Goal: Transaction & Acquisition: Download file/media

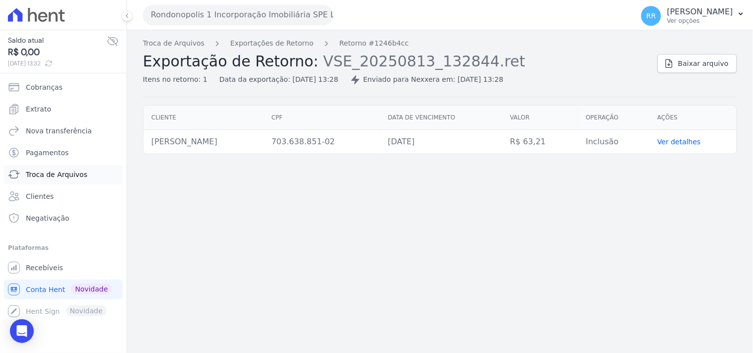
click at [62, 180] on link "Troca de Arquivos" at bounding box center [63, 175] width 119 height 20
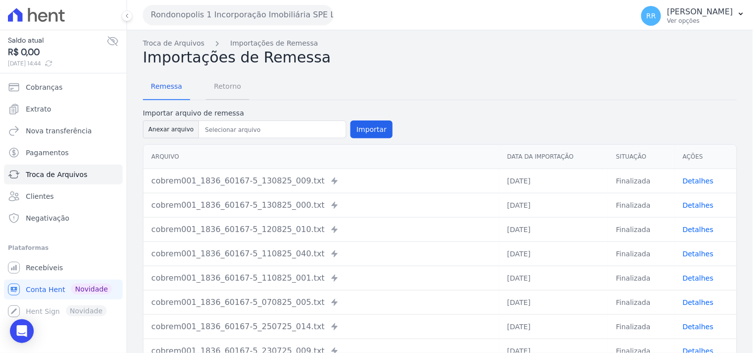
click at [219, 79] on span "Retorno" at bounding box center [227, 86] width 39 height 20
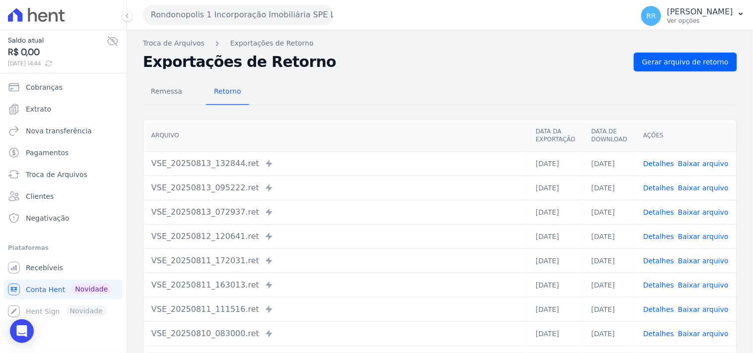
click at [432, 60] on h2 "Exportações de Retorno" at bounding box center [384, 62] width 483 height 14
drag, startPoint x: 305, startPoint y: 62, endPoint x: 130, endPoint y: 51, distance: 175.0
click at [130, 51] on div "Troca de Arquivos Exportações de Retorno Exportações de Retorno Gerar arquivo d…" at bounding box center [440, 234] width 626 height 408
click at [508, 66] on h2 "Exportações de Retorno" at bounding box center [384, 62] width 483 height 14
click at [231, 11] on button "Rondonopolis 1 Incorporação Imobiliária SPE LTDA" at bounding box center [238, 15] width 190 height 20
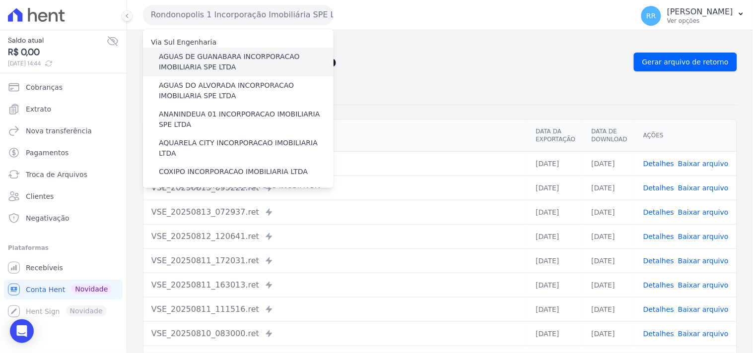
click at [232, 57] on label "AGUAS DE GUANABARA INCORPORACAO IMOBILIARIA SPE LTDA" at bounding box center [246, 62] width 175 height 21
click at [0, 0] on input "AGUAS DE GUANABARA INCORPORACAO IMOBILIARIA SPE LTDA" at bounding box center [0, 0] width 0 height 0
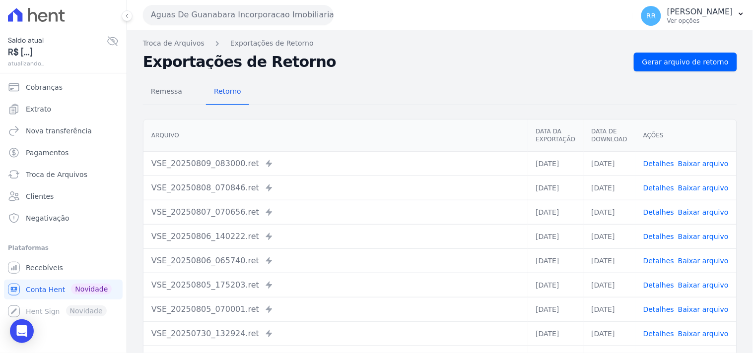
click at [419, 103] on div "Remessa Retorno" at bounding box center [440, 92] width 594 height 26
click at [642, 65] on span "Gerar arquivo de retorno" at bounding box center [685, 62] width 86 height 10
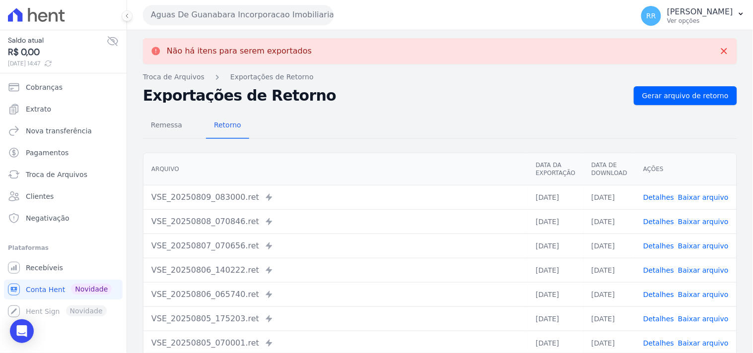
click at [190, 8] on button "Aguas De Guanabara Incorporacao Imobiliaria SPE LTDA" at bounding box center [238, 15] width 190 height 20
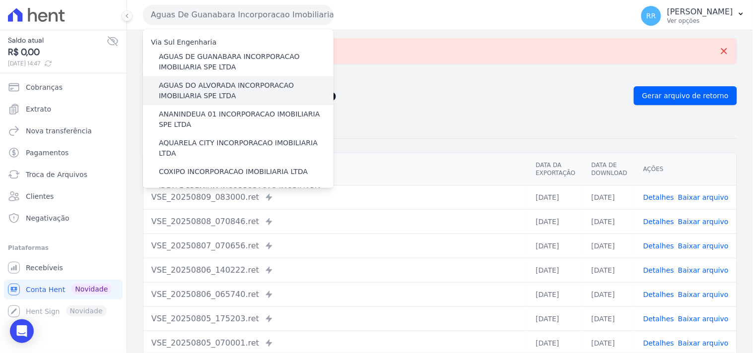
click at [191, 86] on label "AGUAS DO ALVORADA INCORPORACAO IMOBILIARIA SPE LTDA" at bounding box center [246, 90] width 175 height 21
click at [0, 0] on input "AGUAS DO ALVORADA INCORPORACAO IMOBILIARIA SPE LTDA" at bounding box center [0, 0] width 0 height 0
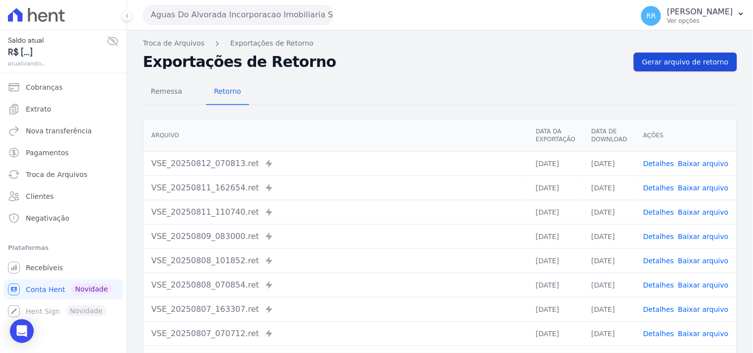
click at [667, 63] on span "Gerar arquivo de retorno" at bounding box center [685, 62] width 86 height 10
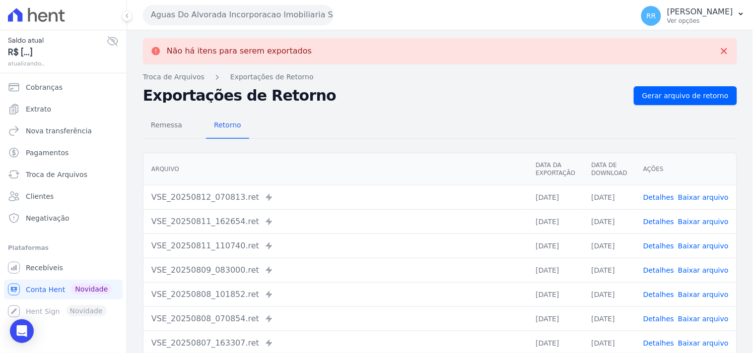
click at [208, 21] on button "Aguas Do Alvorada Incorporacao Imobiliaria SPE LTDA" at bounding box center [238, 15] width 190 height 20
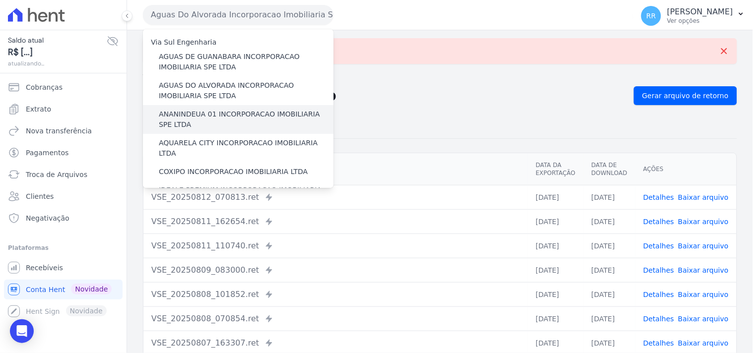
click at [194, 109] on label "ANANINDEUA 01 INCORPORACAO IMOBILIARIA SPE LTDA" at bounding box center [246, 119] width 175 height 21
click at [0, 0] on input "ANANINDEUA 01 INCORPORACAO IMOBILIARIA SPE LTDA" at bounding box center [0, 0] width 0 height 0
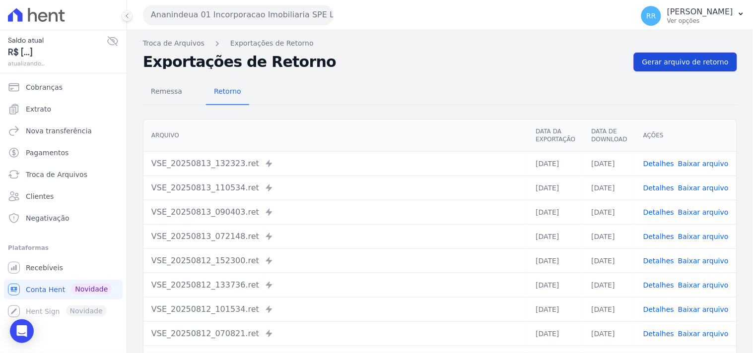
click at [676, 66] on span "Gerar arquivo de retorno" at bounding box center [685, 62] width 86 height 10
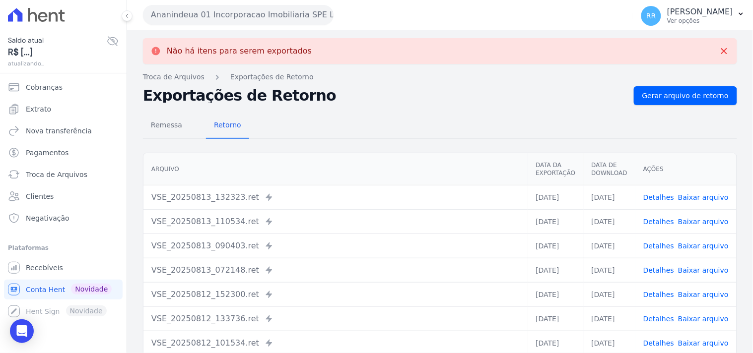
click at [212, 9] on button "Ananindeua 01 Incorporacao Imobiliaria SPE LTDA" at bounding box center [238, 15] width 190 height 20
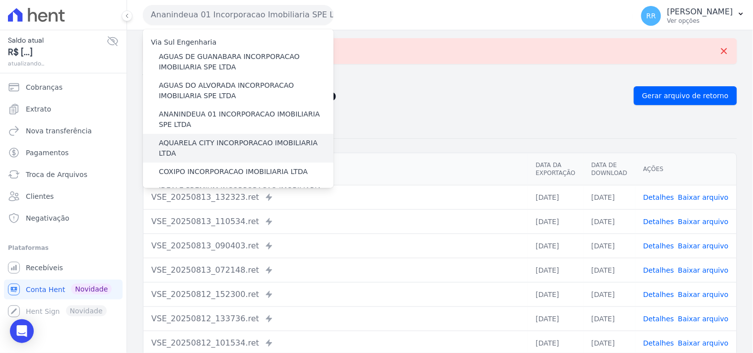
click at [191, 144] on label "AQUARELA CITY INCORPORACAO IMOBILIARIA LTDA" at bounding box center [246, 148] width 175 height 21
click at [0, 0] on input "AQUARELA CITY INCORPORACAO IMOBILIARIA LTDA" at bounding box center [0, 0] width 0 height 0
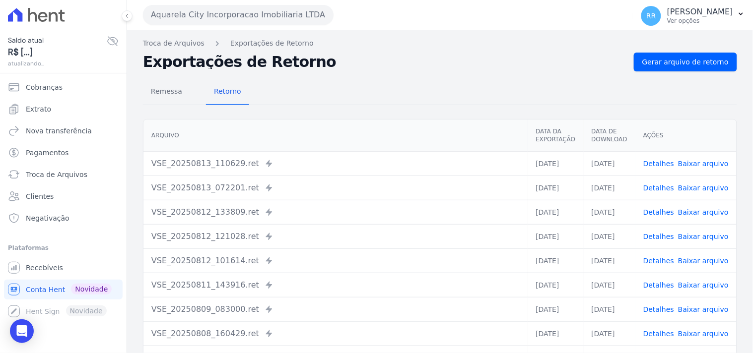
click at [662, 51] on div "Troca de Arquivos Exportações de Retorno Exportações de Retorno Gerar arquivo d…" at bounding box center [440, 234] width 626 height 408
click at [663, 60] on span "Gerar arquivo de retorno" at bounding box center [685, 62] width 86 height 10
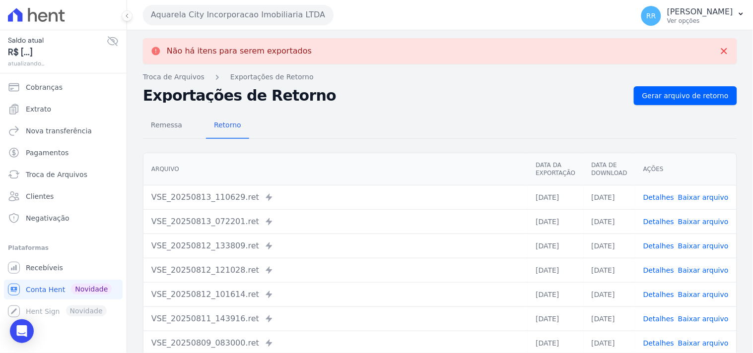
click at [278, 11] on button "Aquarela City Incorporacao Imobiliaria LTDA" at bounding box center [238, 15] width 190 height 20
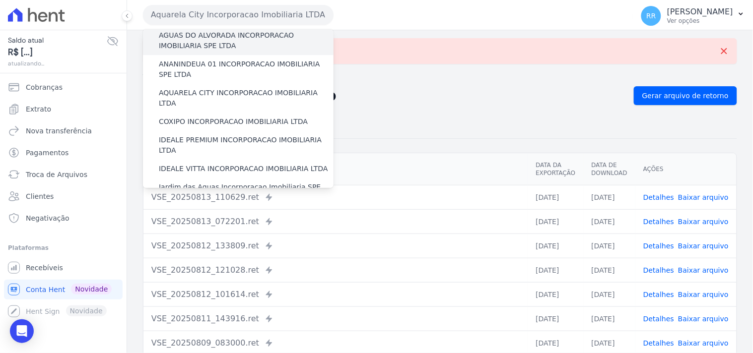
scroll to position [55, 0]
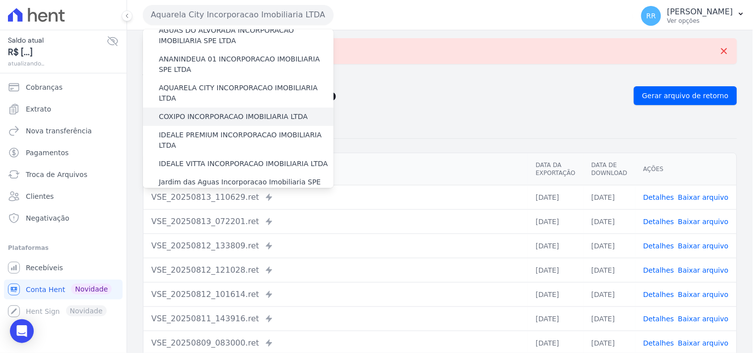
click at [193, 112] on label "COXIPO INCORPORACAO IMOBILIARIA LTDA" at bounding box center [233, 117] width 149 height 10
click at [0, 0] on input "COXIPO INCORPORACAO IMOBILIARIA LTDA" at bounding box center [0, 0] width 0 height 0
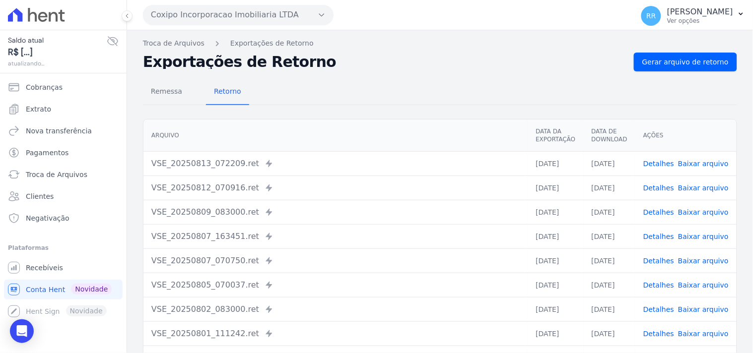
click at [687, 73] on div "Remessa Retorno [GEOGRAPHIC_DATA] Data da Exportação Data de Download Ações VSE…" at bounding box center [440, 250] width 594 height 359
click at [687, 57] on span "Gerar arquivo de retorno" at bounding box center [685, 62] width 86 height 10
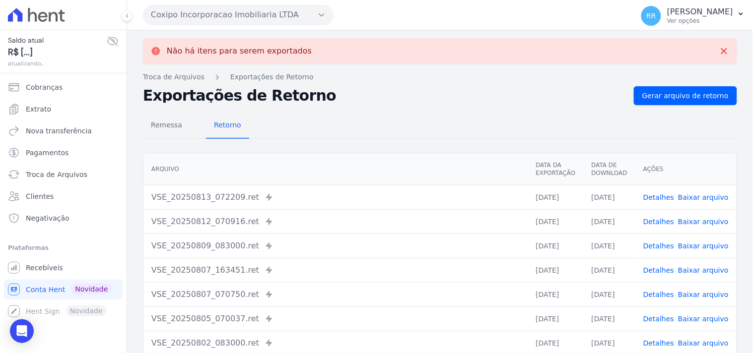
click at [204, 13] on button "Coxipo Incorporacao Imobiliaria LTDA" at bounding box center [238, 15] width 190 height 20
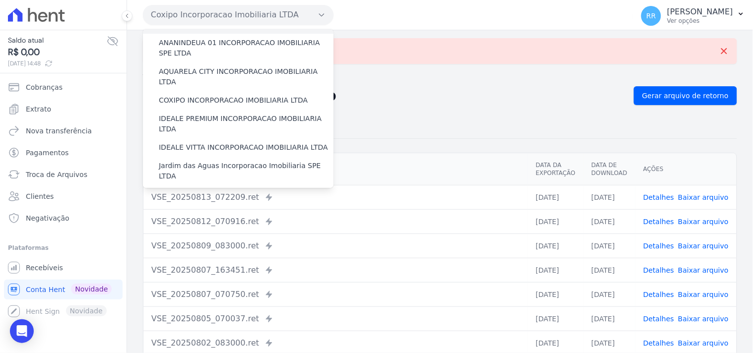
scroll to position [73, 0]
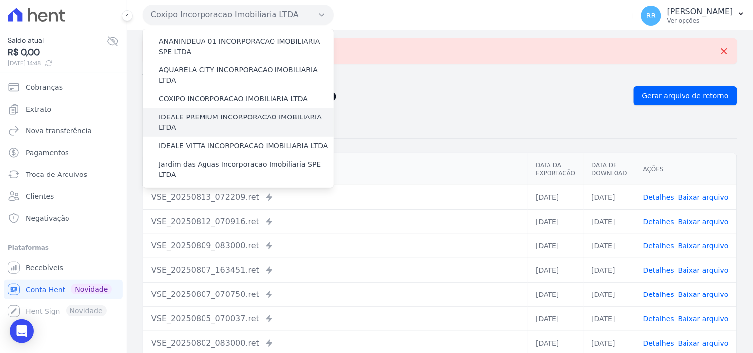
click at [205, 112] on label "IDEALE PREMIUM INCORPORACAO IMOBILIARIA LTDA" at bounding box center [246, 122] width 175 height 21
click at [0, 0] on input "IDEALE PREMIUM INCORPORACAO IMOBILIARIA LTDA" at bounding box center [0, 0] width 0 height 0
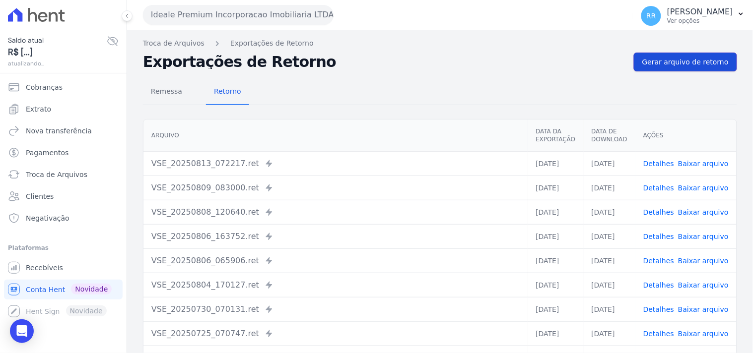
click at [693, 69] on link "Gerar arquivo de retorno" at bounding box center [684, 62] width 103 height 19
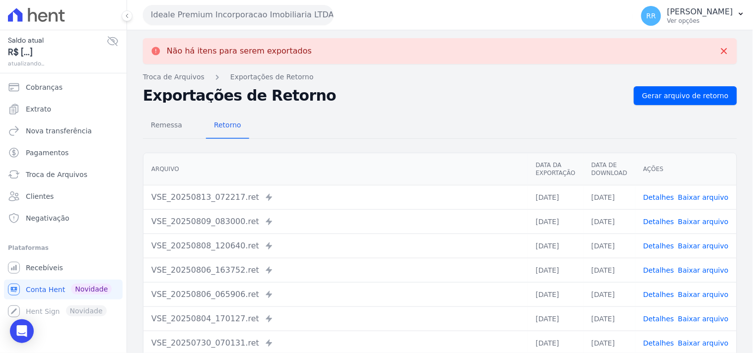
click at [182, 18] on button "Ideale Premium Incorporacao Imobiliaria LTDA" at bounding box center [238, 15] width 190 height 20
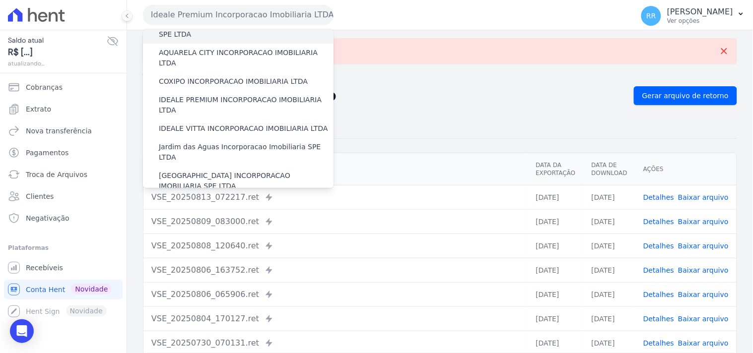
scroll to position [92, 0]
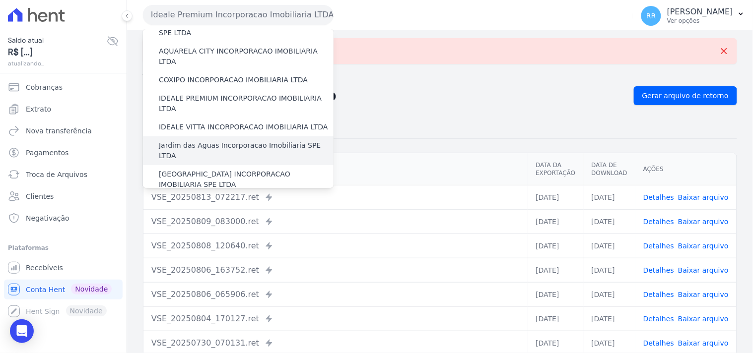
click at [202, 140] on div "Jardim das Aguas Incorporacao Imobiliaria SPE LTDA" at bounding box center [238, 150] width 190 height 29
click at [206, 140] on label "Jardim das Aguas Incorporacao Imobiliaria SPE LTDA" at bounding box center [246, 150] width 175 height 21
click at [0, 0] on input "Jardim das Aguas Incorporacao Imobiliaria SPE LTDA" at bounding box center [0, 0] width 0 height 0
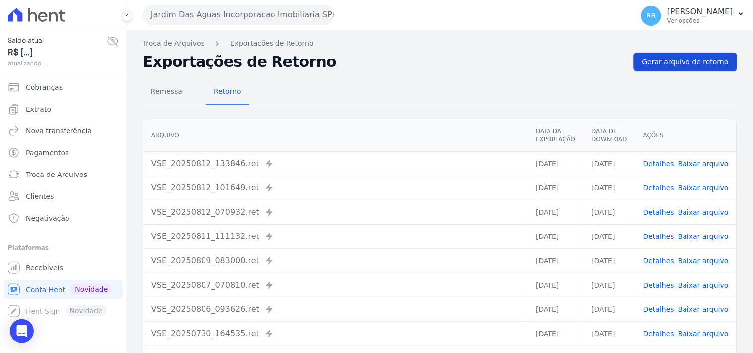
click at [669, 63] on span "Gerar arquivo de retorno" at bounding box center [685, 62] width 86 height 10
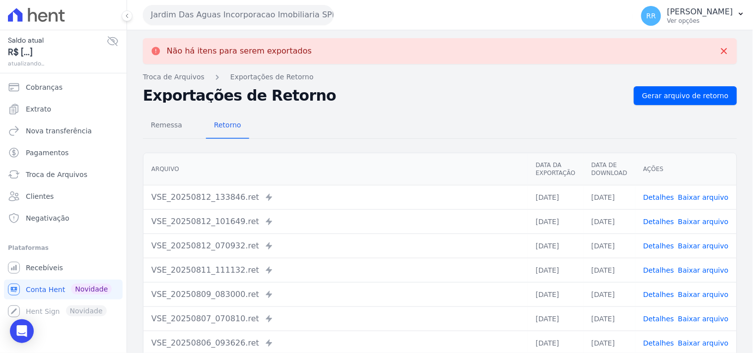
click at [201, 10] on button "Jardim Das Aguas Incorporacao Imobiliaria SPE LTDA" at bounding box center [238, 15] width 190 height 20
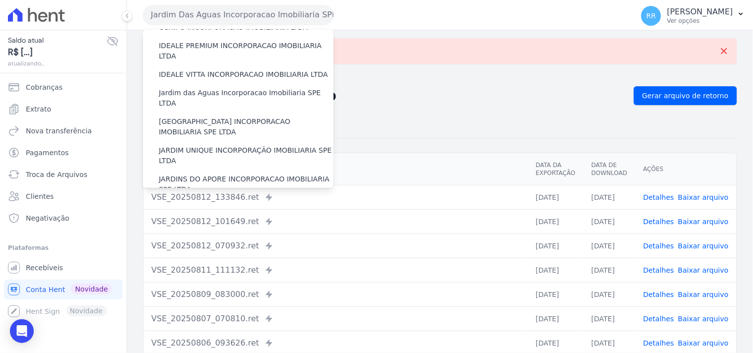
scroll to position [128, 0]
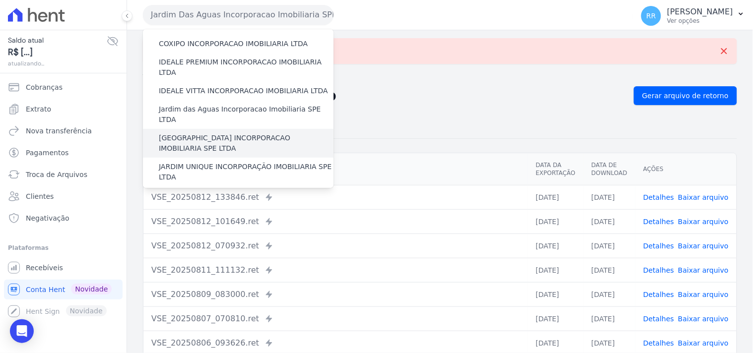
click at [199, 133] on label "[GEOGRAPHIC_DATA] INCORPORACAO IMOBILIARIA SPE LTDA" at bounding box center [246, 143] width 175 height 21
click at [0, 0] on input "[GEOGRAPHIC_DATA] INCORPORACAO IMOBILIARIA SPE LTDA" at bounding box center [0, 0] width 0 height 0
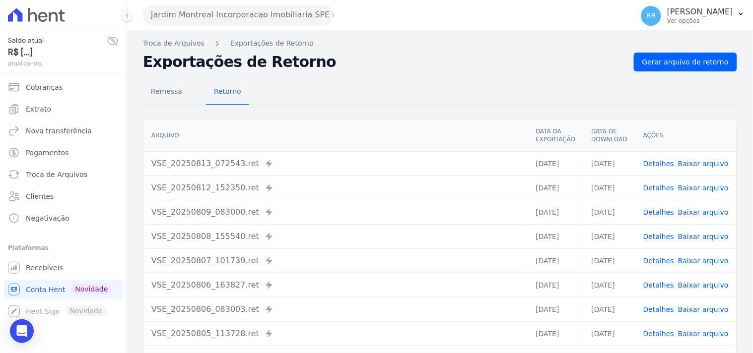
click at [711, 73] on div "Remessa Retorno [GEOGRAPHIC_DATA] Data da Exportação Data de Download Ações VSE…" at bounding box center [440, 250] width 594 height 359
click at [709, 69] on link "Gerar arquivo de retorno" at bounding box center [684, 62] width 103 height 19
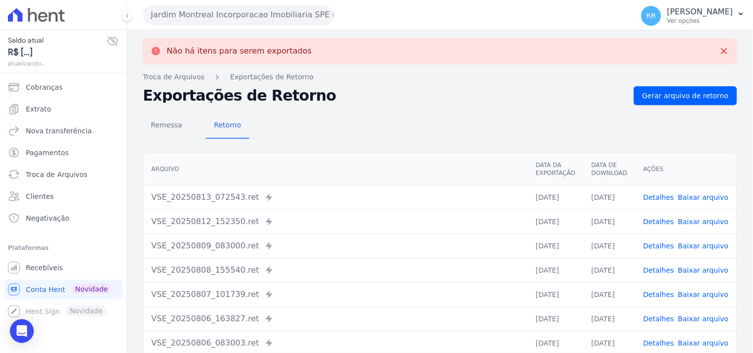
click at [176, 15] on button "Jardim Montreal Incorporacao Imobiliaria SPE LTDA" at bounding box center [238, 15] width 190 height 20
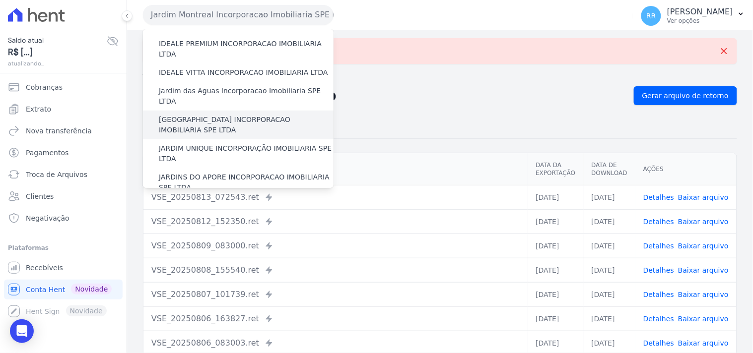
scroll to position [147, 0]
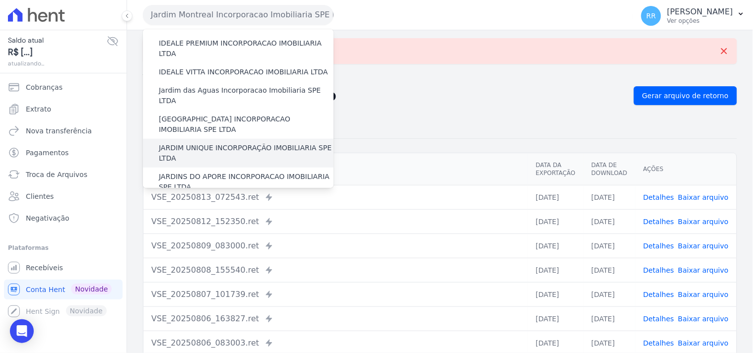
click at [189, 143] on label "JARDIM UNIQUE INCORPORAÇÃO IMOBILIARIA SPE LTDA" at bounding box center [246, 153] width 175 height 21
click at [0, 0] on input "JARDIM UNIQUE INCORPORAÇÃO IMOBILIARIA SPE LTDA" at bounding box center [0, 0] width 0 height 0
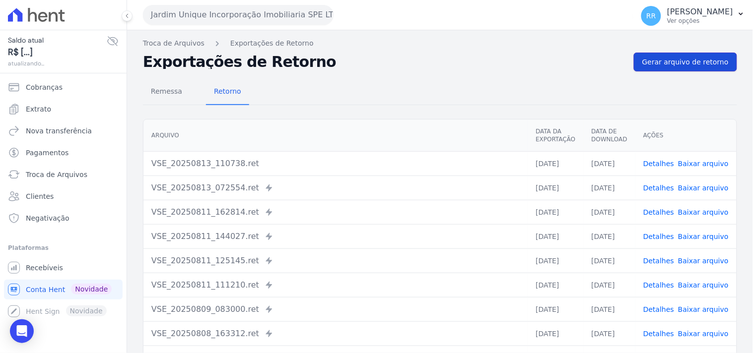
click at [660, 57] on span "Gerar arquivo de retorno" at bounding box center [685, 62] width 86 height 10
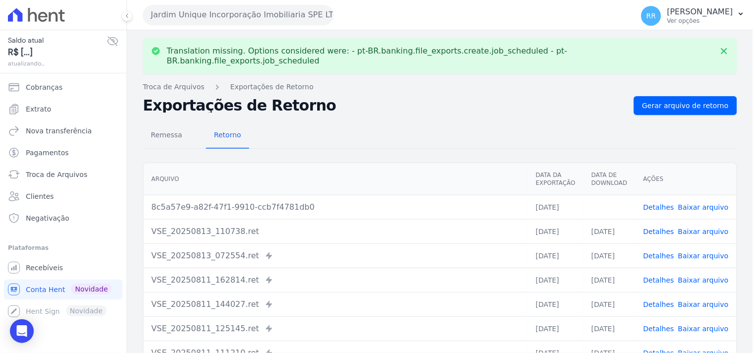
click at [187, 15] on button "Jardim Unique Incorporação Imobiliaria SPE LTDA" at bounding box center [238, 15] width 190 height 20
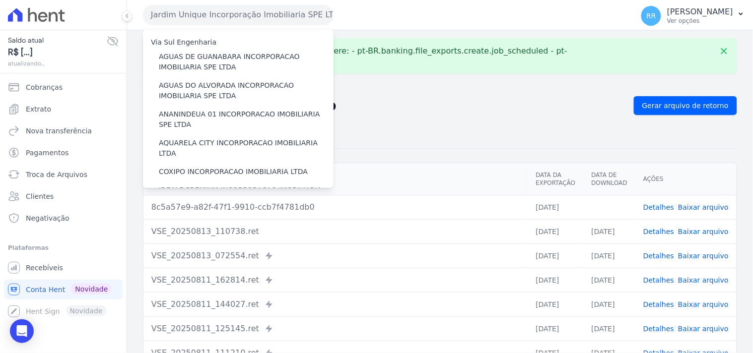
drag, startPoint x: 560, startPoint y: 123, endPoint x: 634, endPoint y: 163, distance: 84.3
click at [562, 128] on div "Remessa Retorno" at bounding box center [440, 136] width 594 height 26
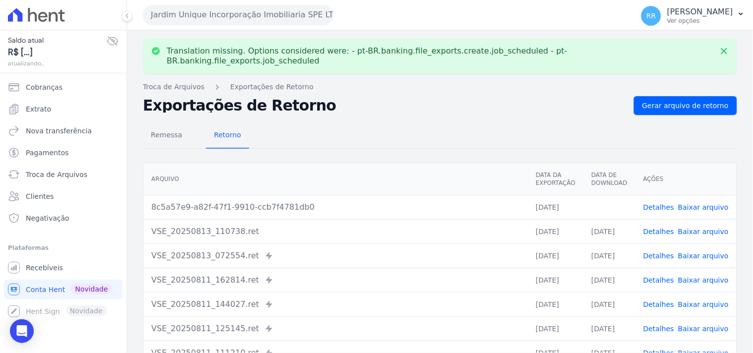
click at [712, 195] on td "Detalhes Baixar arquivo" at bounding box center [685, 207] width 101 height 24
click at [708, 203] on link "Baixar arquivo" at bounding box center [703, 207] width 51 height 8
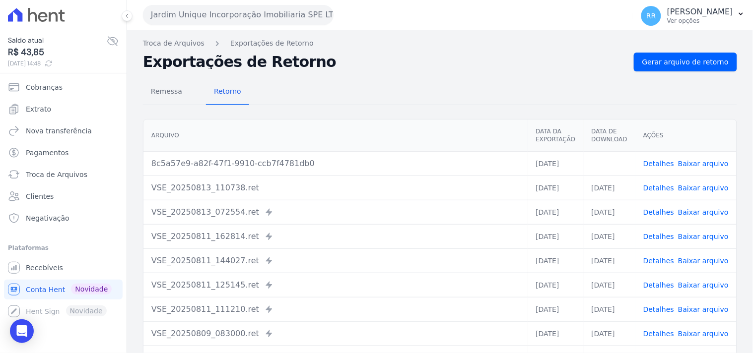
click at [413, 56] on h2 "Exportações de Retorno" at bounding box center [384, 62] width 483 height 14
click at [352, 133] on th "Arquivo" at bounding box center [335, 136] width 384 height 32
click at [358, 91] on div "Remessa Retorno" at bounding box center [440, 92] width 594 height 26
click at [363, 49] on div "Translation missing. Options considered were: - pt-BR.banking.file_exports.crea…" at bounding box center [440, 234] width 626 height 408
drag, startPoint x: 429, startPoint y: 97, endPoint x: 308, endPoint y: 2, distance: 153.7
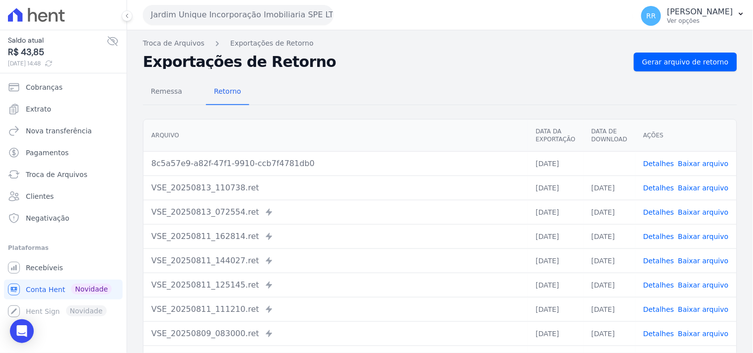
click at [428, 96] on div "Remessa Retorno" at bounding box center [440, 92] width 594 height 26
click at [238, 12] on button "Jardim Unique Incorporação Imobiliaria SPE LTDA" at bounding box center [238, 15] width 190 height 20
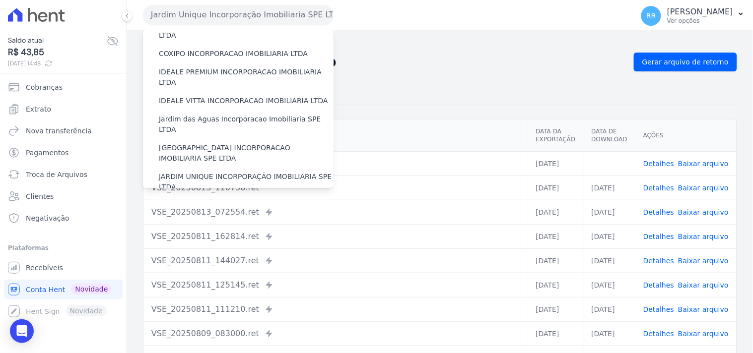
scroll to position [220, 0]
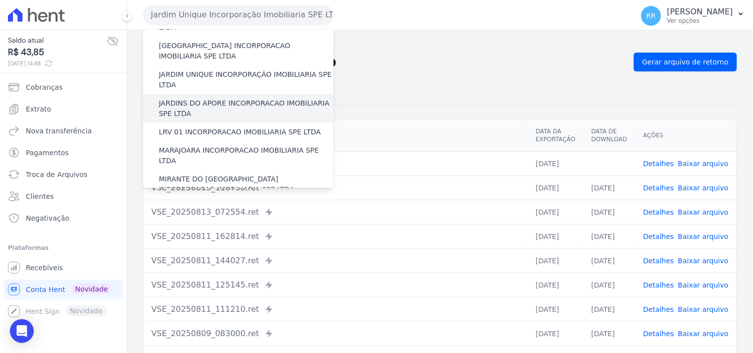
click at [198, 98] on label "JARDINS DO APORE INCORPORACAO IMOBILIARIA SPE LTDA" at bounding box center [246, 108] width 175 height 21
click at [0, 0] on input "JARDINS DO APORE INCORPORACAO IMOBILIARIA SPE LTDA" at bounding box center [0, 0] width 0 height 0
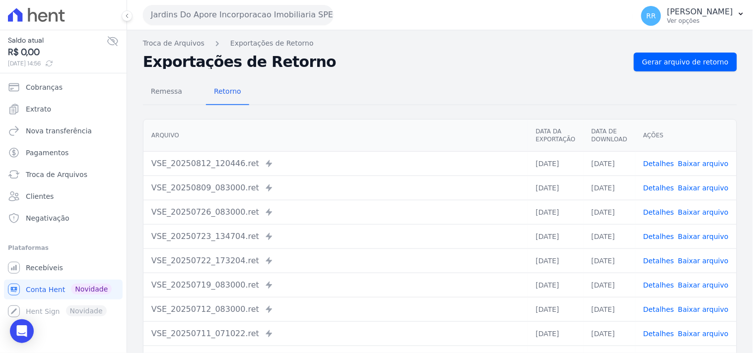
click at [738, 60] on div "Troca de Arquivos Exportações de Retorno Exportações de Retorno Gerar arquivo d…" at bounding box center [440, 234] width 626 height 408
click at [623, 67] on h2 "Exportações de Retorno" at bounding box center [384, 62] width 483 height 14
click at [683, 64] on span "Gerar arquivo de retorno" at bounding box center [685, 62] width 86 height 10
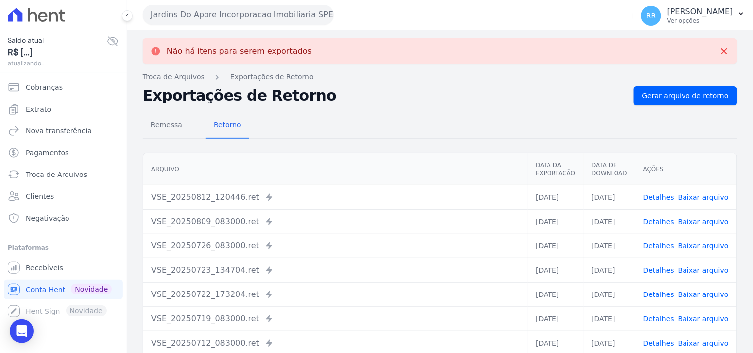
click at [227, 16] on button "Jardins Do Apore Incorporacao Imobiliaria SPE LTDA" at bounding box center [238, 15] width 190 height 20
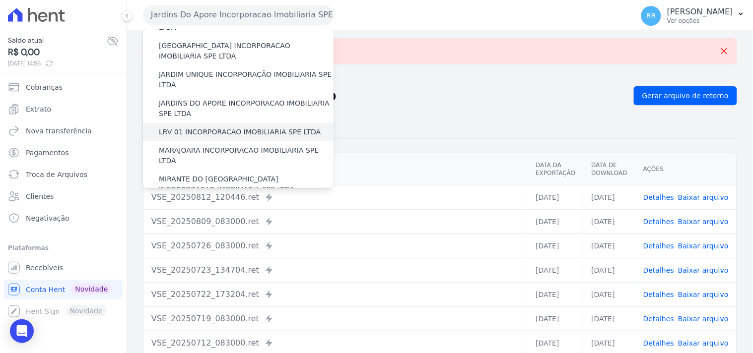
click at [181, 127] on label "LRV 01 INCORPORACAO IMOBILIARIA SPE LTDA" at bounding box center [240, 132] width 162 height 10
click at [0, 0] on input "LRV 01 INCORPORACAO IMOBILIARIA SPE LTDA" at bounding box center [0, 0] width 0 height 0
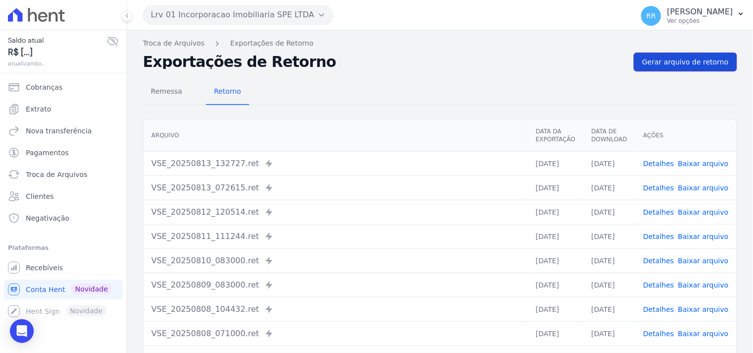
click at [686, 67] on link "Gerar arquivo de retorno" at bounding box center [684, 62] width 103 height 19
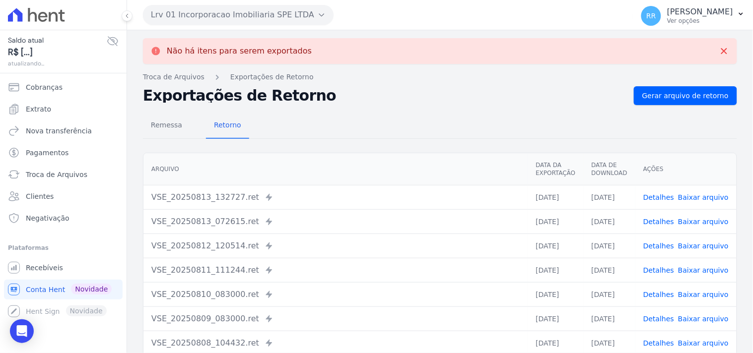
click at [244, 20] on button "Lrv 01 Incorporacao Imobiliaria SPE LTDA" at bounding box center [238, 15] width 190 height 20
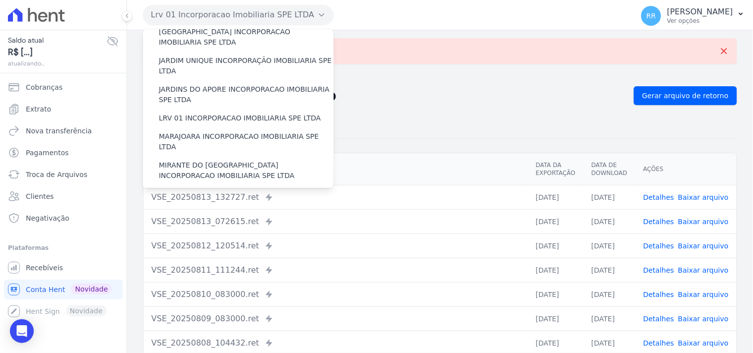
scroll to position [239, 0]
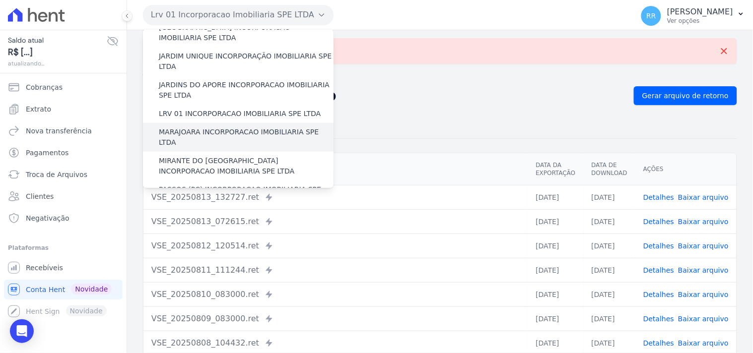
click at [199, 127] on label "MARAJOARA INCORPORACAO IMOBILIARIA SPE LTDA" at bounding box center [246, 137] width 175 height 21
click at [0, 0] on input "MARAJOARA INCORPORACAO IMOBILIARIA SPE LTDA" at bounding box center [0, 0] width 0 height 0
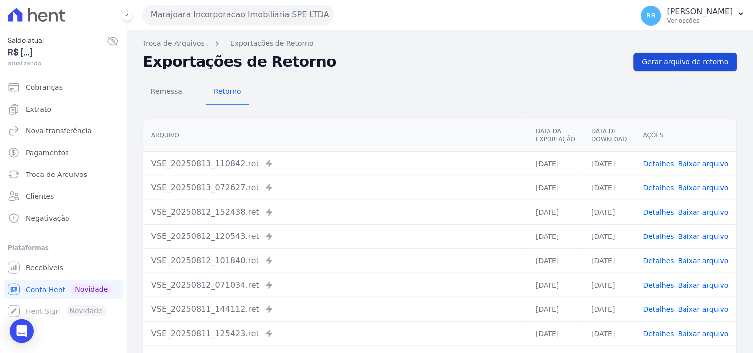
click at [705, 66] on span "Gerar arquivo de retorno" at bounding box center [685, 62] width 86 height 10
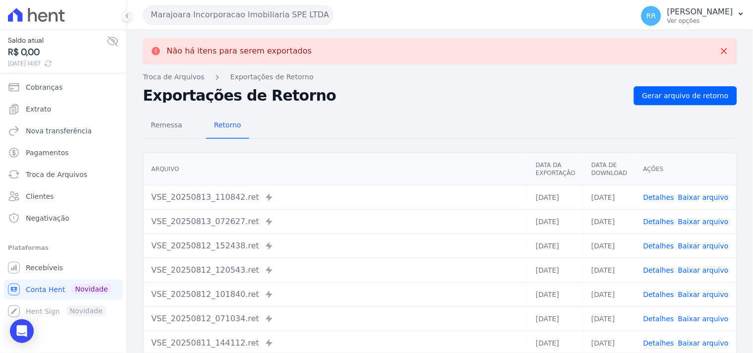
click at [258, 21] on button "Marajoara Incorporacao Imobiliaria SPE LTDA" at bounding box center [238, 15] width 190 height 20
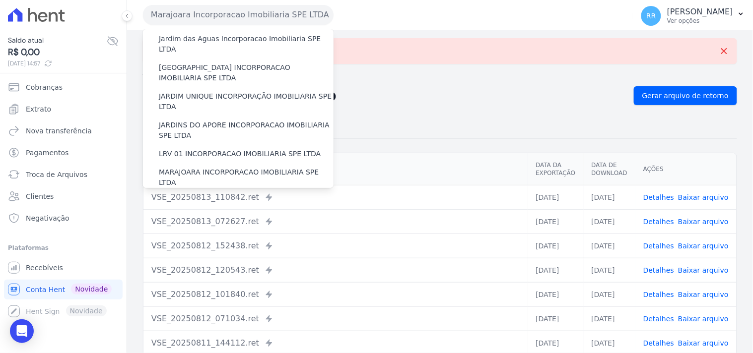
scroll to position [202, 0]
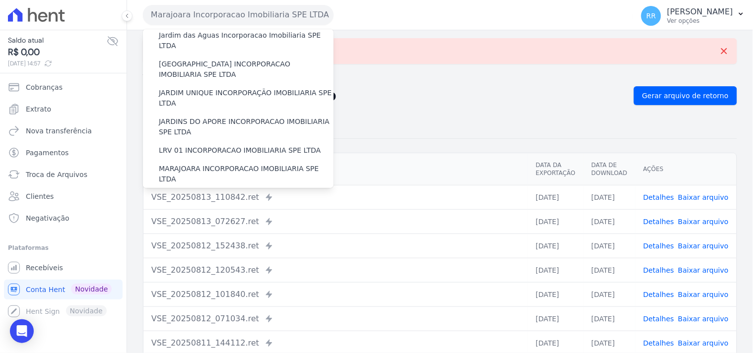
click at [201, 192] on label "MIRANTE DO [GEOGRAPHIC_DATA] INCORPORACAO IMOBILIARIA SPE LTDA" at bounding box center [246, 202] width 175 height 21
click at [0, 0] on input "MIRANTE DO [GEOGRAPHIC_DATA] INCORPORACAO IMOBILIARIA SPE LTDA" at bounding box center [0, 0] width 0 height 0
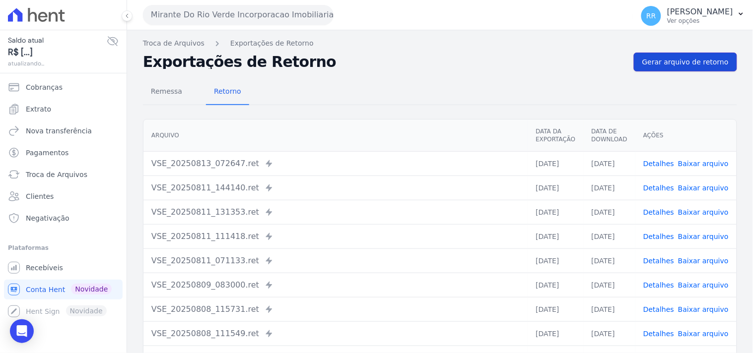
click at [696, 66] on span "Gerar arquivo de retorno" at bounding box center [685, 62] width 86 height 10
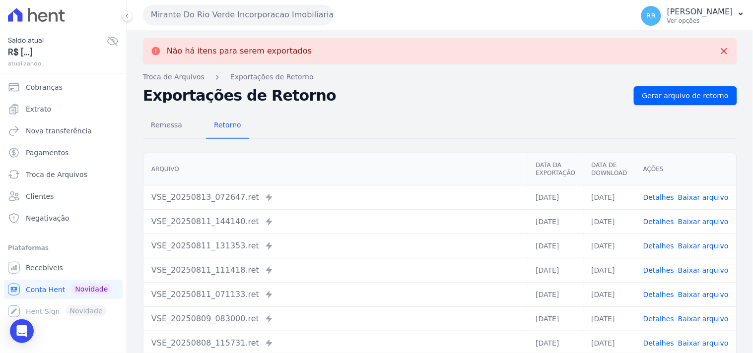
click at [293, 22] on button "Mirante Do Rio Verde Incorporacao Imobiliaria SPE LTDA" at bounding box center [238, 15] width 190 height 20
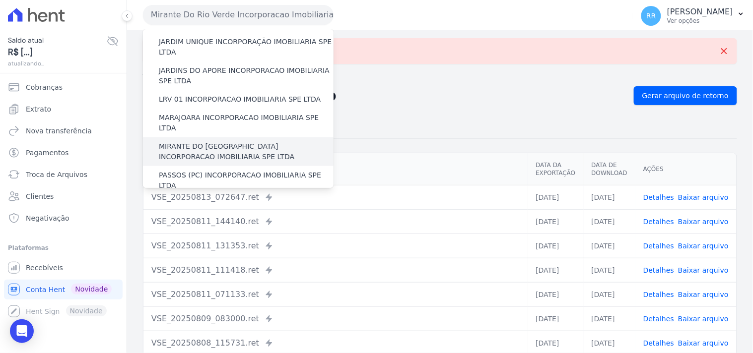
scroll to position [275, 0]
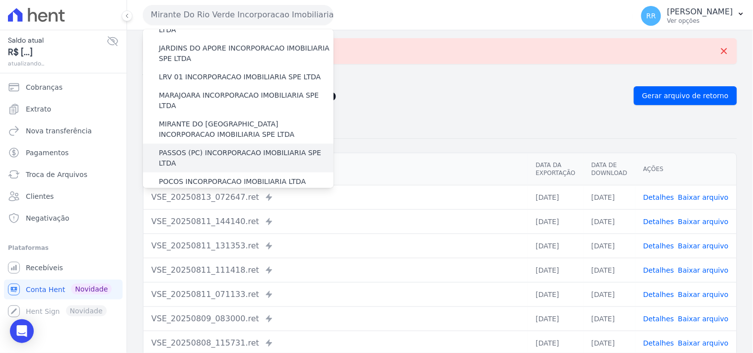
click at [184, 148] on label "PASSOS (PC) INCORPORACAO IMOBILIARIA SPE LTDA" at bounding box center [246, 158] width 175 height 21
click at [0, 0] on input "PASSOS (PC) INCORPORACAO IMOBILIARIA SPE LTDA" at bounding box center [0, 0] width 0 height 0
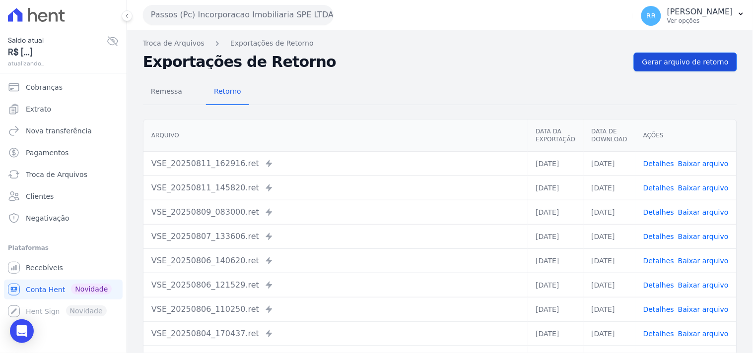
drag, startPoint x: 716, startPoint y: 73, endPoint x: 716, endPoint y: 66, distance: 6.5
click at [716, 72] on div "Remessa Retorno [GEOGRAPHIC_DATA] Data da Exportação Data de Download Ações VSE…" at bounding box center [440, 250] width 594 height 359
click at [716, 66] on span "Gerar arquivo de retorno" at bounding box center [685, 62] width 86 height 10
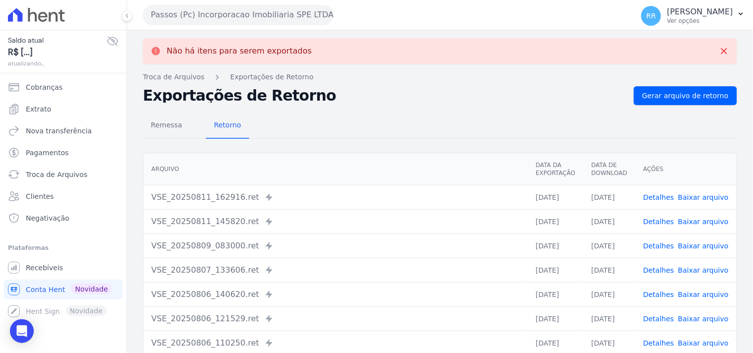
click at [271, 17] on button "Passos (Pc) Incorporacao Imobiliaria SPE LTDA" at bounding box center [238, 15] width 190 height 20
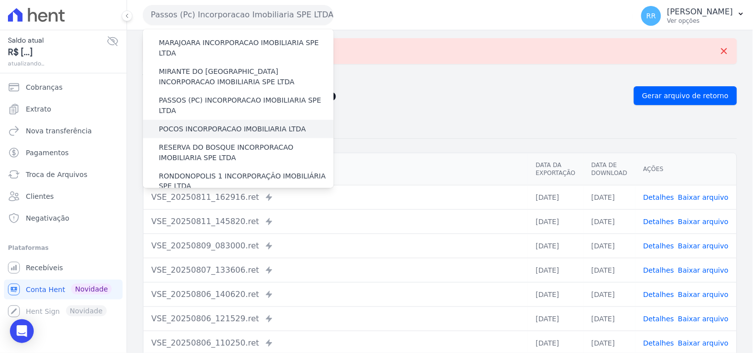
scroll to position [330, 0]
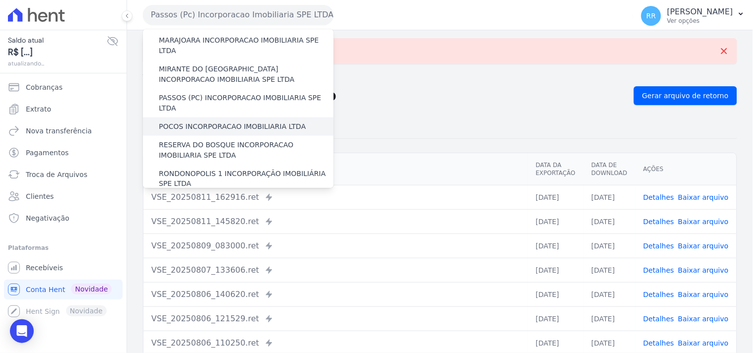
click at [225, 122] on label "POCOS INCORPORACAO IMOBILIARIA LTDA" at bounding box center [232, 127] width 147 height 10
click at [0, 0] on input "POCOS INCORPORACAO IMOBILIARIA LTDA" at bounding box center [0, 0] width 0 height 0
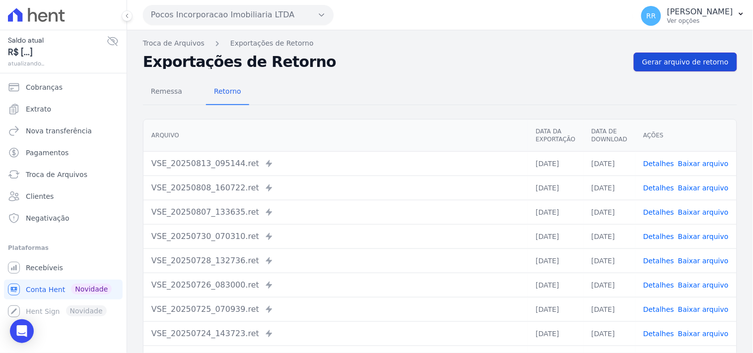
click at [696, 65] on span "Gerar arquivo de retorno" at bounding box center [685, 62] width 86 height 10
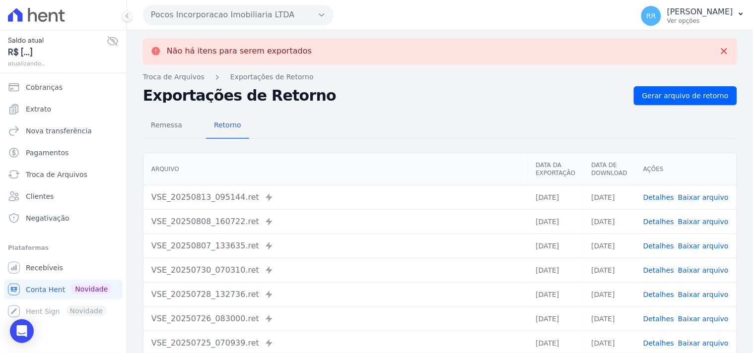
click at [275, 25] on div "Pocos Incorporacao Imobiliaria LTDA Via Sul Engenharia AGUAS DE [GEOGRAPHIC_DAT…" at bounding box center [386, 15] width 486 height 31
click at [277, 22] on button "Pocos Incorporacao Imobiliaria LTDA" at bounding box center [238, 15] width 190 height 20
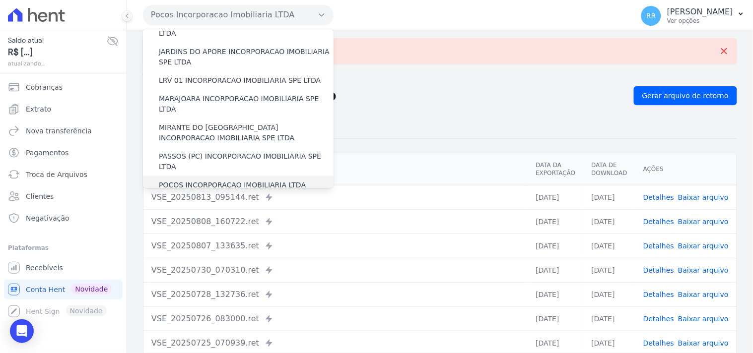
scroll to position [275, 0]
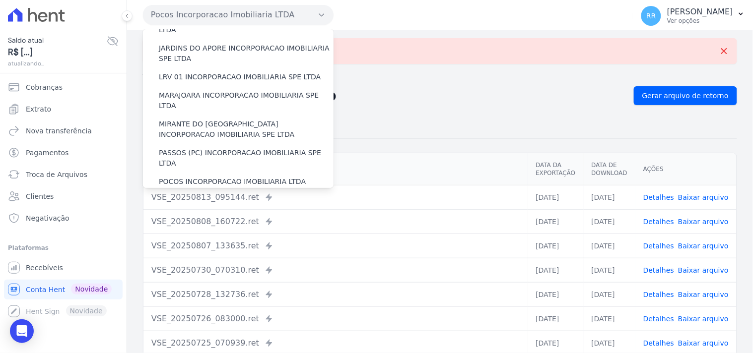
click at [197, 191] on div "RESERVA DO BOSQUE INCORPORACAO IMOBILIARIA SPE LTDA" at bounding box center [238, 205] width 190 height 29
click at [190, 195] on label "RESERVA DO BOSQUE INCORPORACAO IMOBILIARIA SPE LTDA" at bounding box center [246, 205] width 175 height 21
click at [0, 0] on input "RESERVA DO BOSQUE INCORPORACAO IMOBILIARIA SPE LTDA" at bounding box center [0, 0] width 0 height 0
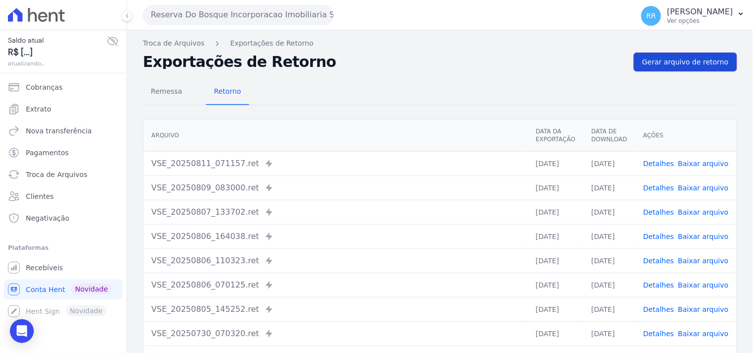
click at [647, 58] on span "Gerar arquivo de retorno" at bounding box center [685, 62] width 86 height 10
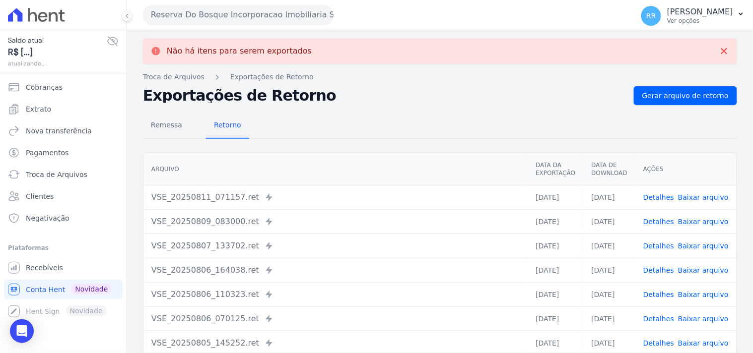
click at [242, 10] on button "Reserva Do Bosque Incorporacao Imobiliaria SPE LTDA" at bounding box center [238, 15] width 190 height 20
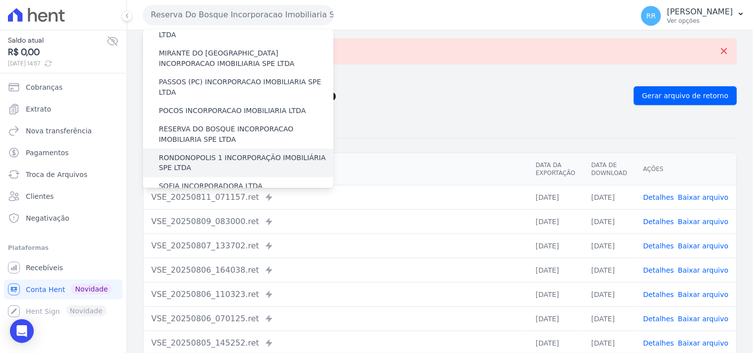
scroll to position [368, 0]
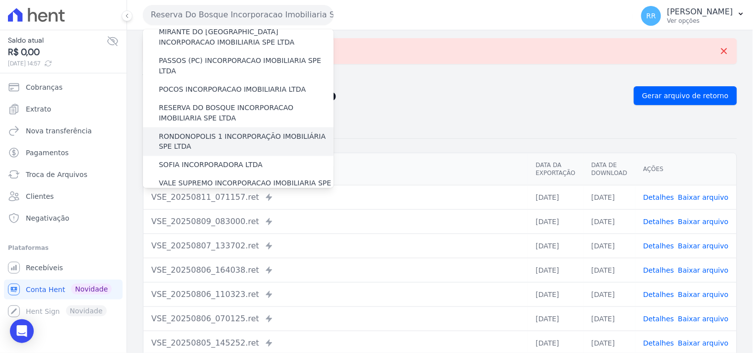
click at [211, 131] on label "RONDONOPOLIS 1 INCORPORAÇÃO IMOBILIÁRIA SPE LTDA" at bounding box center [246, 141] width 175 height 21
click at [0, 0] on input "RONDONOPOLIS 1 INCORPORAÇÃO IMOBILIÁRIA SPE LTDA" at bounding box center [0, 0] width 0 height 0
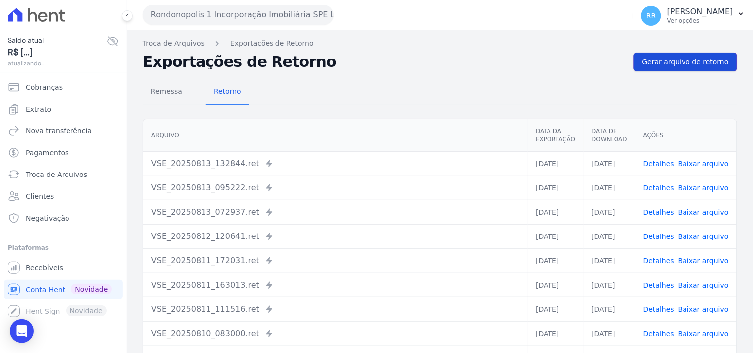
click at [699, 57] on span "Gerar arquivo de retorno" at bounding box center [685, 62] width 86 height 10
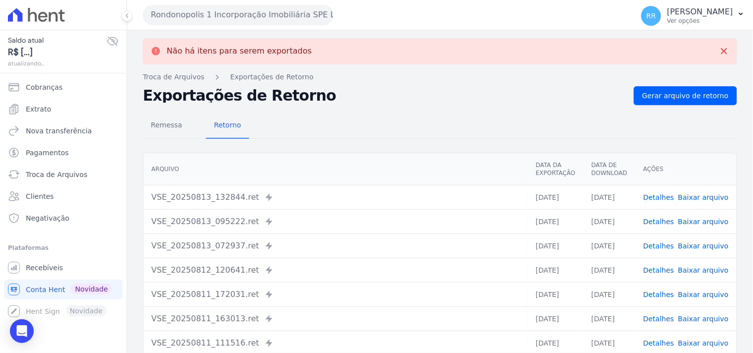
click at [235, 16] on button "Rondonopolis 1 Incorporação Imobiliária SPE LTDA" at bounding box center [238, 15] width 190 height 20
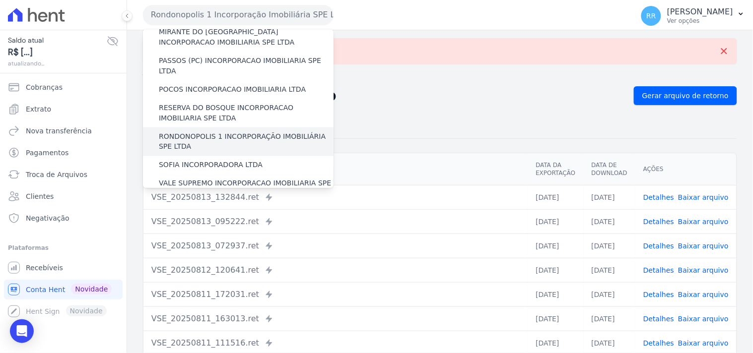
click at [207, 160] on label "SOFIA INCORPORADORA LTDA" at bounding box center [211, 165] width 104 height 10
click at [0, 0] on input "SOFIA INCORPORADORA LTDA" at bounding box center [0, 0] width 0 height 0
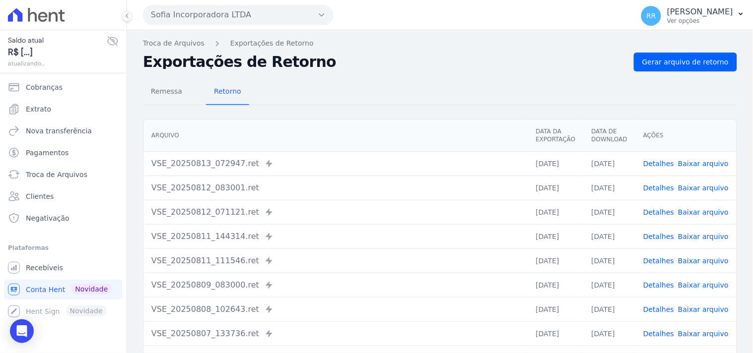
click at [700, 75] on div "Remessa Retorno [GEOGRAPHIC_DATA] Data da Exportação Data de Download Ações VSE…" at bounding box center [440, 250] width 594 height 359
click at [706, 65] on span "Gerar arquivo de retorno" at bounding box center [685, 62] width 86 height 10
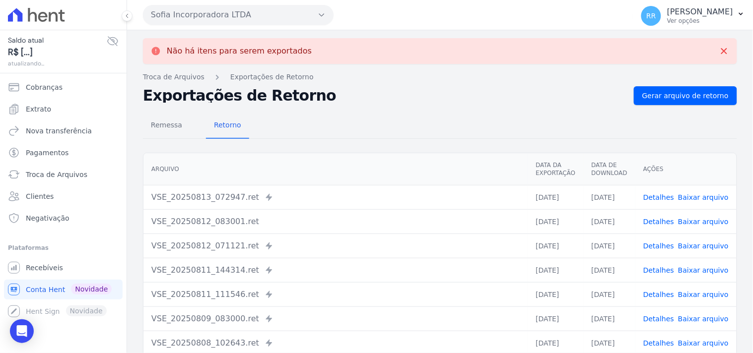
click at [260, 11] on button "Sofia Incorporadora LTDA" at bounding box center [238, 15] width 190 height 20
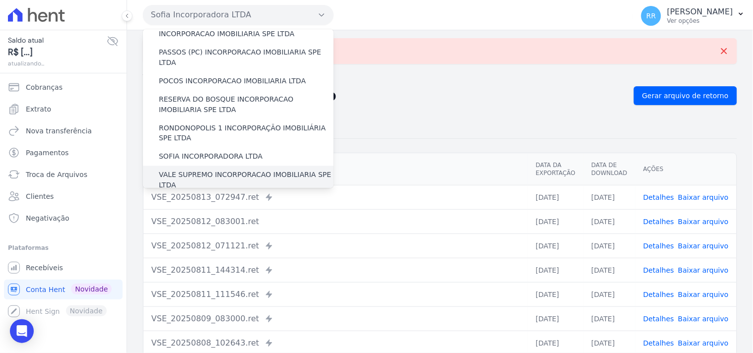
scroll to position [385, 0]
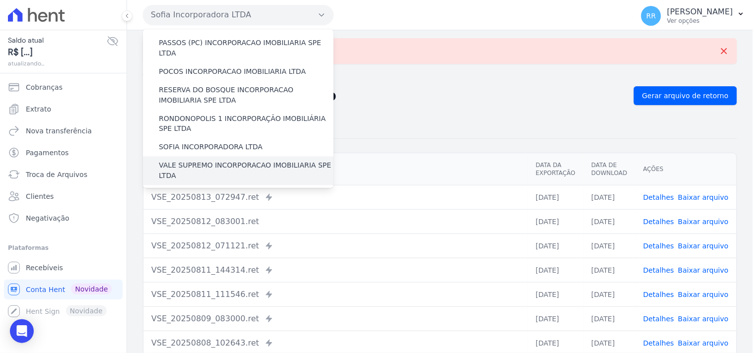
click at [197, 157] on div "VALE SUPREMO INCORPORACAO IMOBILIARIA SPE LTDA" at bounding box center [238, 171] width 190 height 29
click at [195, 161] on label "VALE SUPREMO INCORPORACAO IMOBILIARIA SPE LTDA" at bounding box center [246, 171] width 175 height 21
click at [0, 0] on input "VALE SUPREMO INCORPORACAO IMOBILIARIA SPE LTDA" at bounding box center [0, 0] width 0 height 0
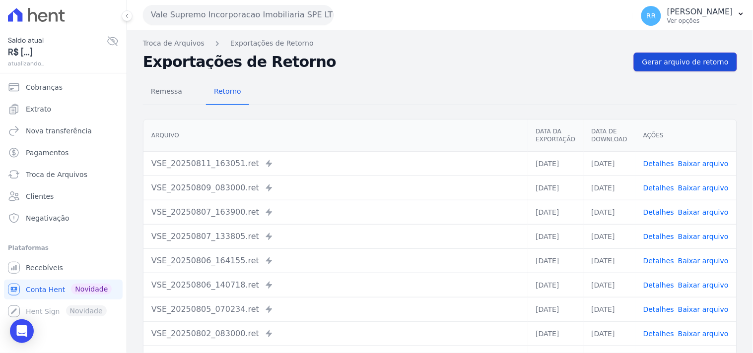
click at [659, 61] on span "Gerar arquivo de retorno" at bounding box center [685, 62] width 86 height 10
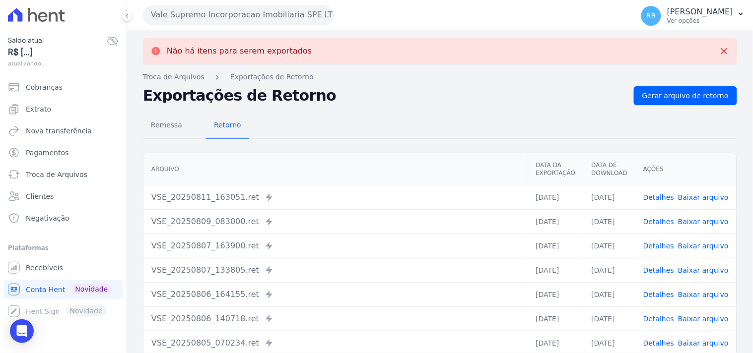
click at [179, 13] on button "Vale Supremo Incorporacao Imobiliaria SPE LTDA" at bounding box center [238, 15] width 190 height 20
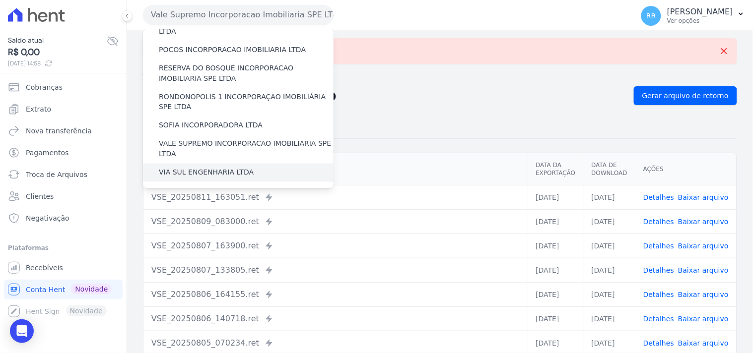
scroll to position [406, 0]
click at [192, 169] on label "VIA SUL ENGENHARIA LTDA" at bounding box center [206, 174] width 95 height 10
click at [0, 0] on input "VIA SUL ENGENHARIA LTDA" at bounding box center [0, 0] width 0 height 0
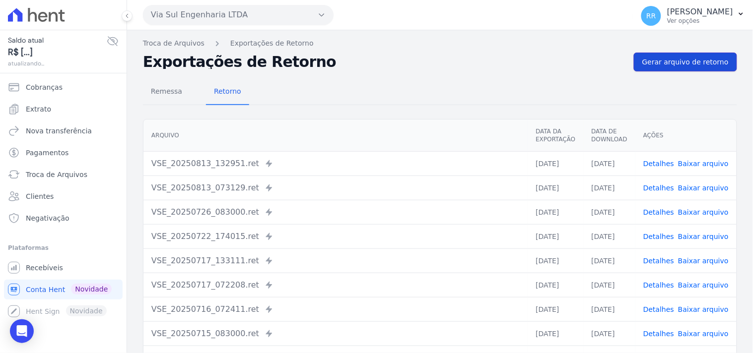
click at [687, 67] on link "Gerar arquivo de retorno" at bounding box center [684, 62] width 103 height 19
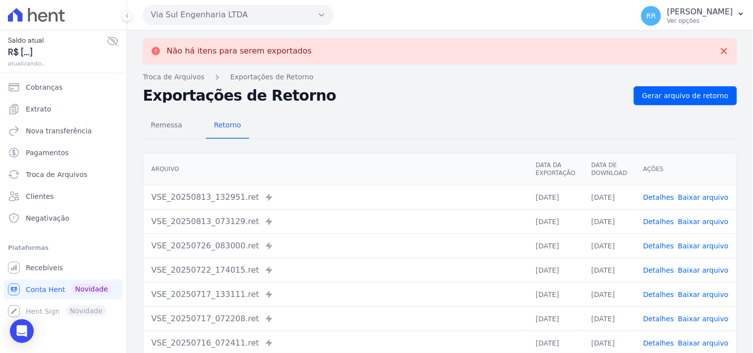
click at [249, 9] on button "Via Sul Engenharia LTDA" at bounding box center [238, 15] width 190 height 20
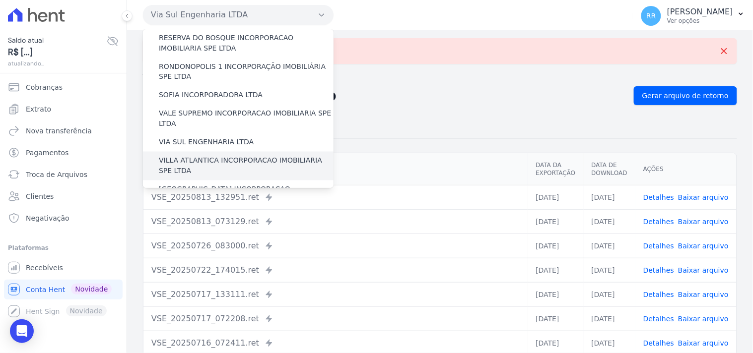
scroll to position [441, 0]
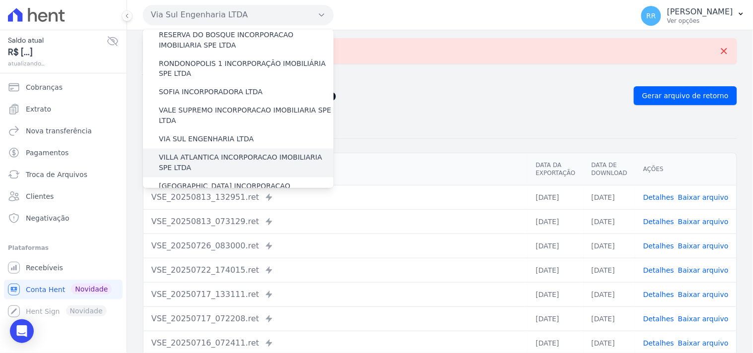
click at [218, 153] on label "VILLA ATLANTICA INCORPORACAO IMOBILIARIA SPE LTDA" at bounding box center [246, 163] width 175 height 21
click at [0, 0] on input "VILLA ATLANTICA INCORPORACAO IMOBILIARIA SPE LTDA" at bounding box center [0, 0] width 0 height 0
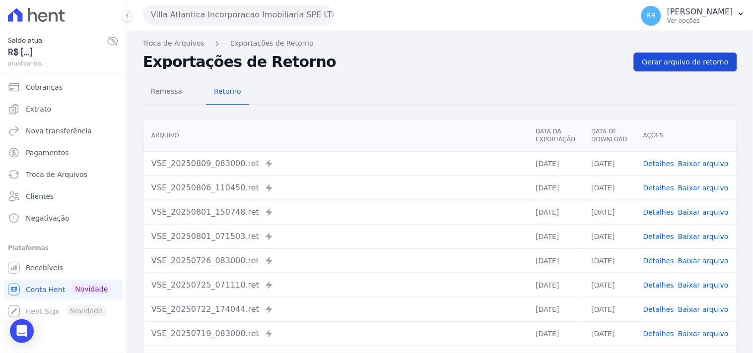
click at [707, 57] on span "Gerar arquivo de retorno" at bounding box center [685, 62] width 86 height 10
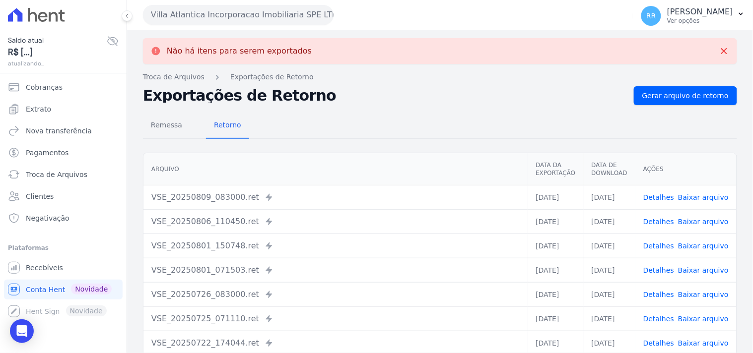
click at [256, 16] on button "Villa Atlantica Incorporacao Imobiliaria SPE LTDA" at bounding box center [238, 15] width 190 height 20
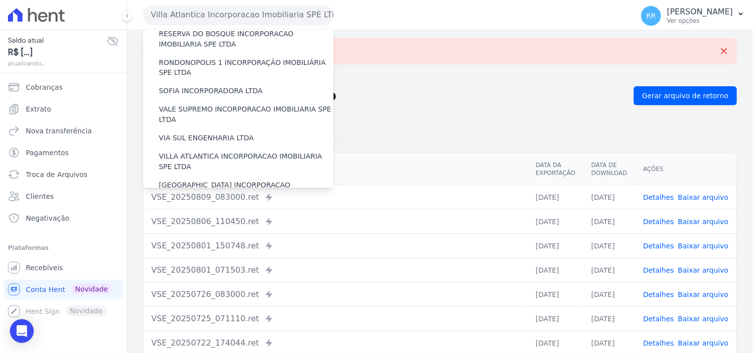
scroll to position [443, 0]
click at [204, 179] on label "[GEOGRAPHIC_DATA] INCORPORACAO IMOBILIARIA SPE LTDA" at bounding box center [246, 189] width 175 height 21
click at [0, 0] on input "[GEOGRAPHIC_DATA] INCORPORACAO IMOBILIARIA SPE LTDA" at bounding box center [0, 0] width 0 height 0
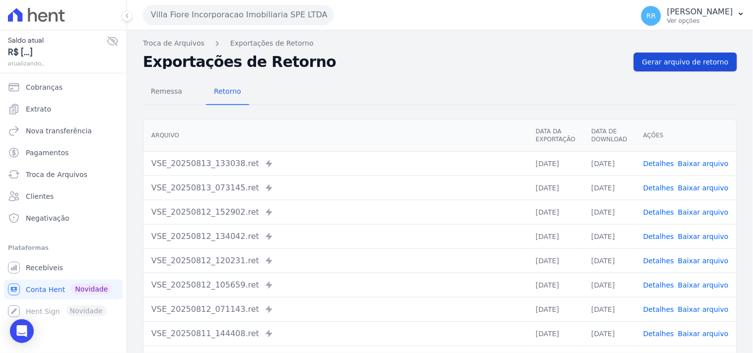
click at [655, 57] on span "Gerar arquivo de retorno" at bounding box center [685, 62] width 86 height 10
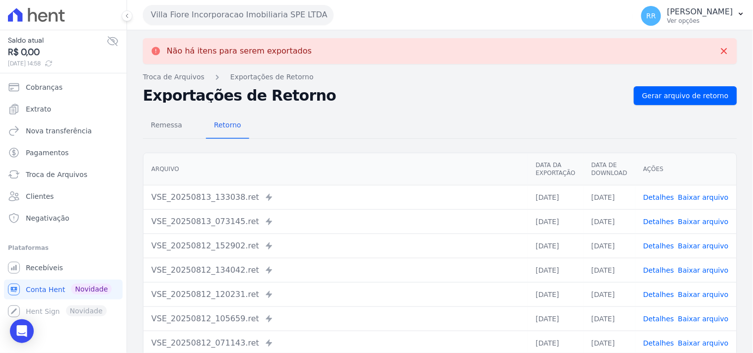
click at [260, 12] on button "Villa Fiore Incorporacao Imobiliaria SPE LTDA" at bounding box center [238, 15] width 190 height 20
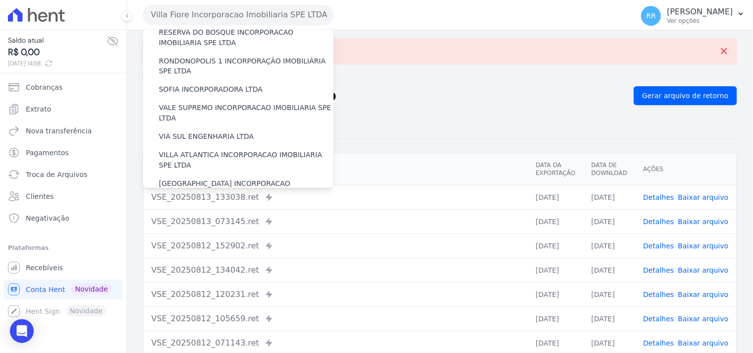
click at [185, 208] on label "VILLA TROPICAL INCORPORAÇÃO IMOBILIÁRIA SPE LTDA" at bounding box center [246, 218] width 175 height 21
click at [0, 0] on input "VILLA TROPICAL INCORPORAÇÃO IMOBILIÁRIA SPE LTDA" at bounding box center [0, 0] width 0 height 0
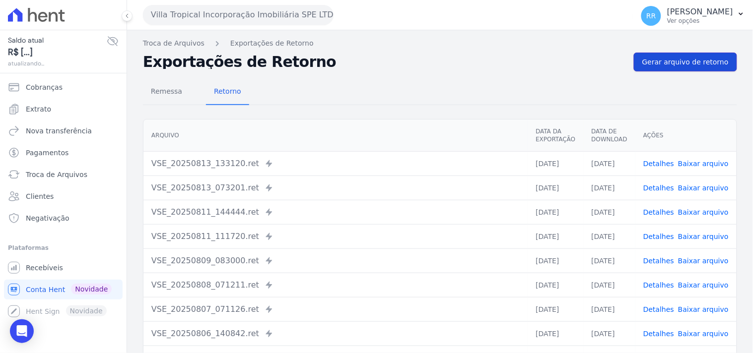
click at [670, 62] on span "Gerar arquivo de retorno" at bounding box center [685, 62] width 86 height 10
